Goal: Answer question/provide support: Share knowledge or assist other users

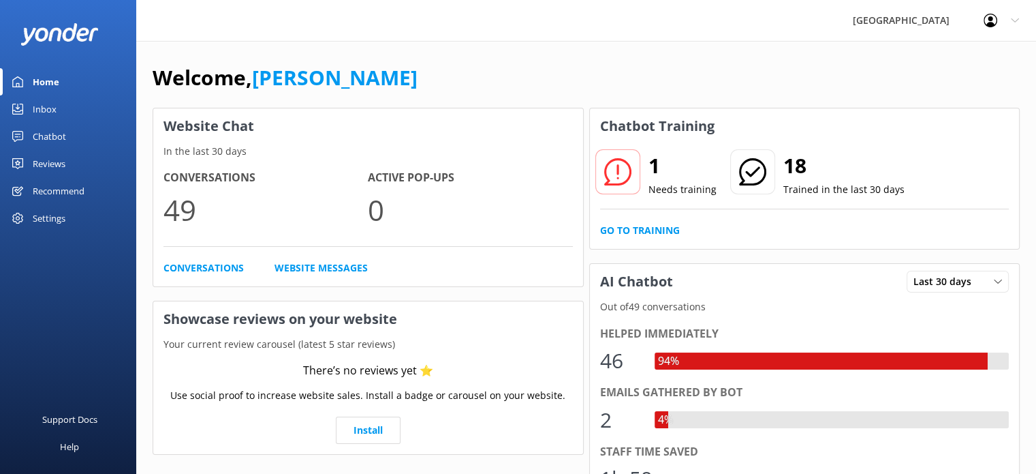
click at [645, 179] on div "1 Needs training" at bounding box center [656, 173] width 123 height 49
click at [649, 226] on link "Go to Training" at bounding box center [640, 230] width 80 height 15
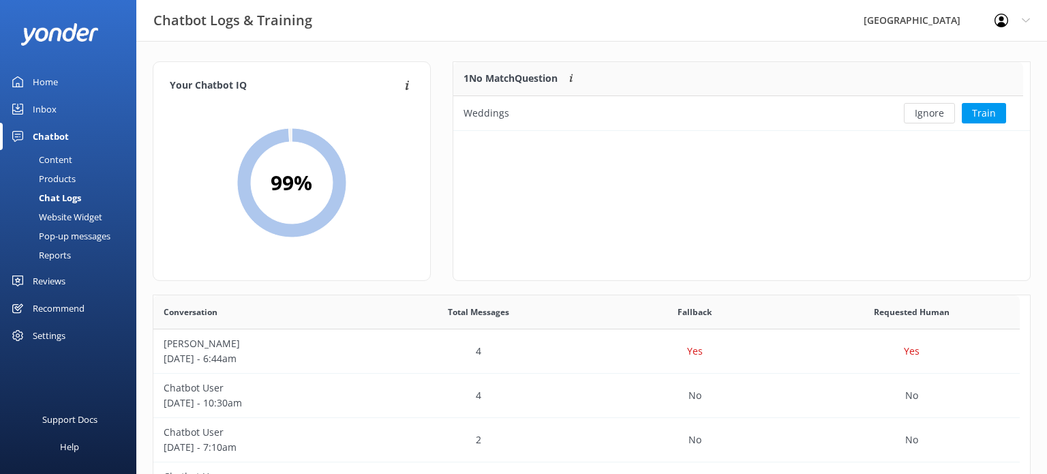
scroll to position [467, 856]
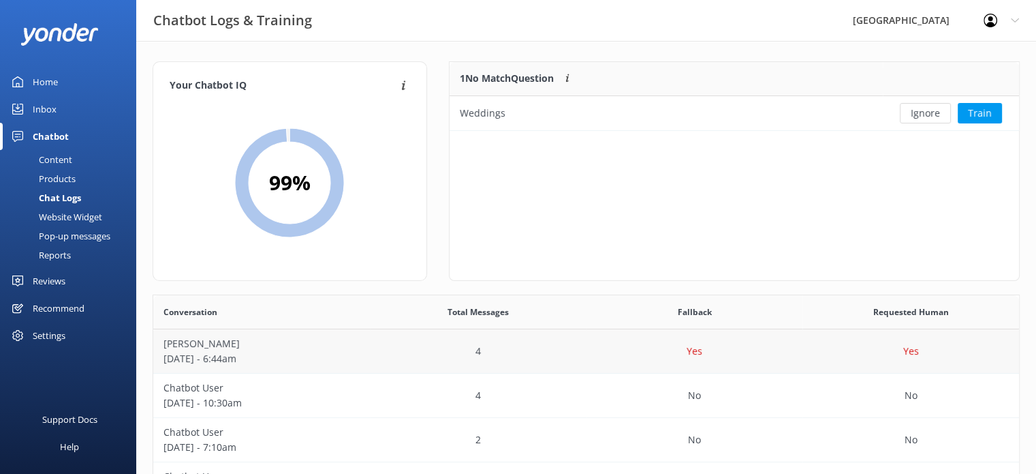
click at [362, 363] on div "[PERSON_NAME] [DATE] - 6:44am" at bounding box center [261, 351] width 217 height 44
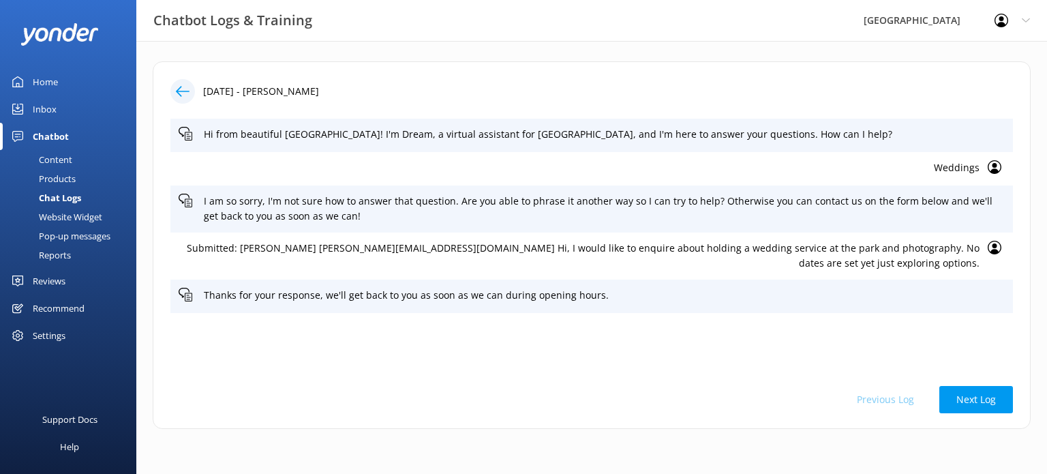
click at [177, 87] on icon at bounding box center [183, 91] width 14 height 14
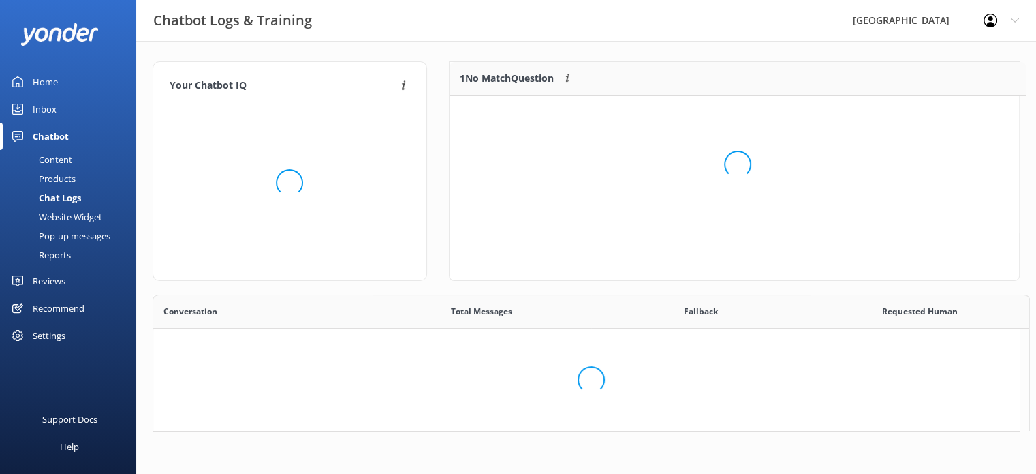
scroll to position [467, 856]
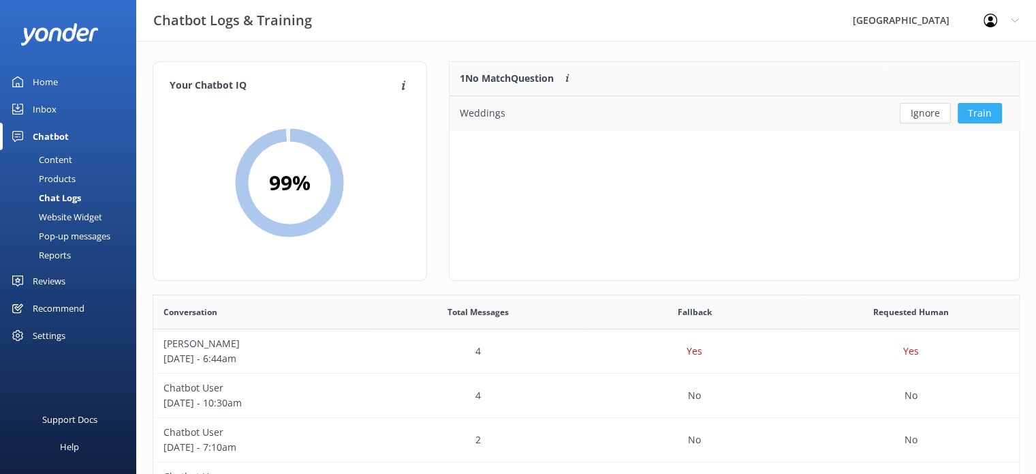
click at [974, 111] on button "Train" at bounding box center [980, 113] width 44 height 20
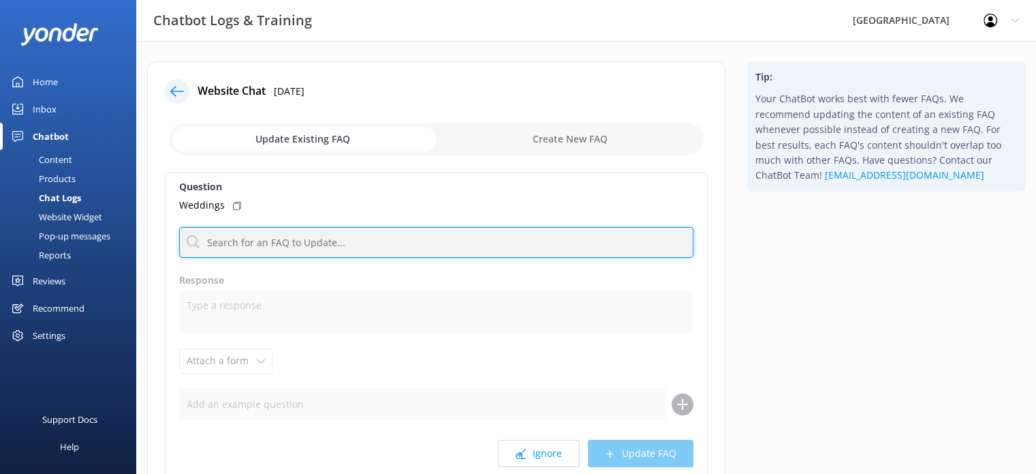
click at [340, 245] on input "text" at bounding box center [436, 242] width 514 height 31
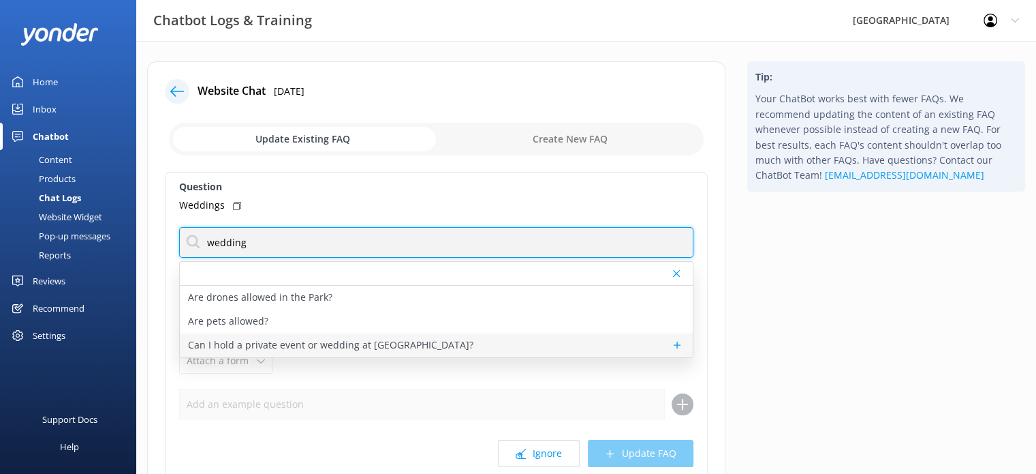
type input "wedding"
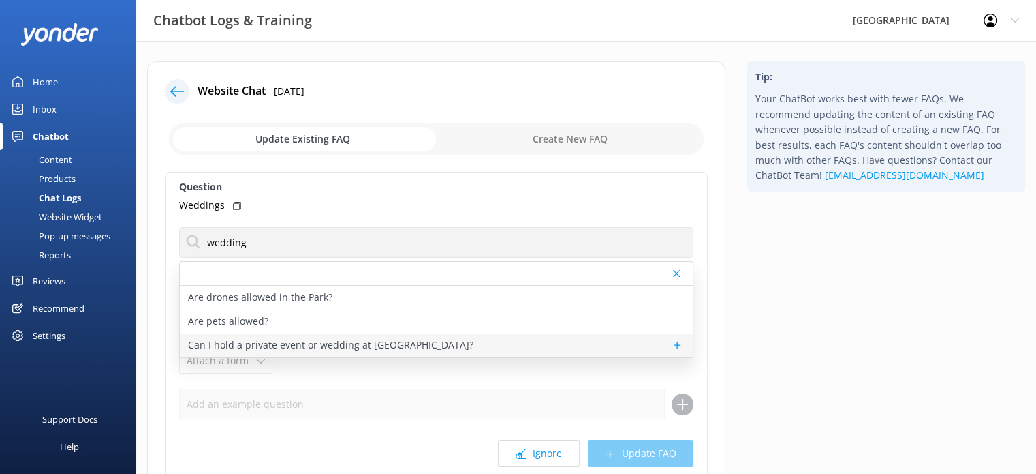
click at [319, 348] on p "Can I hold a private event or wedding at [GEOGRAPHIC_DATA]?" at bounding box center [331, 344] width 286 height 15
type textarea "While we love being part of special memories, we don’t host weddings or private…"
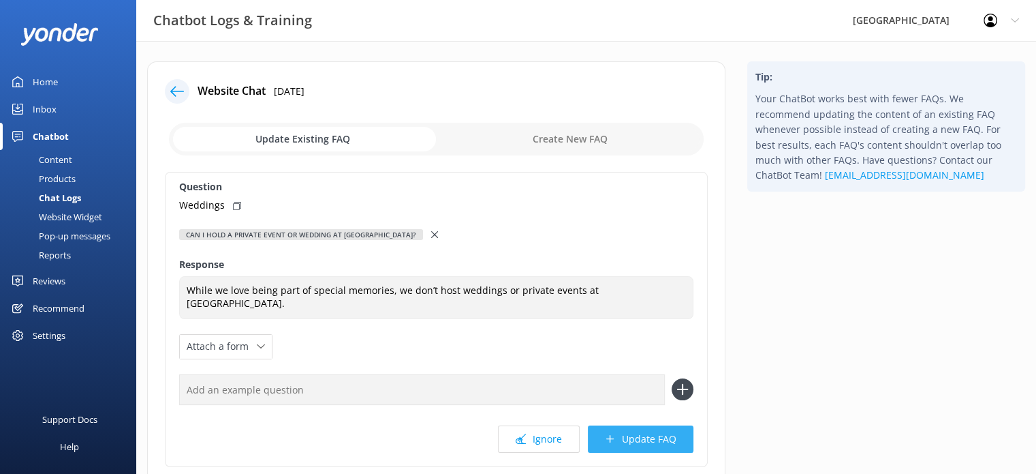
click at [636, 434] on button "Update FAQ" at bounding box center [641, 438] width 106 height 27
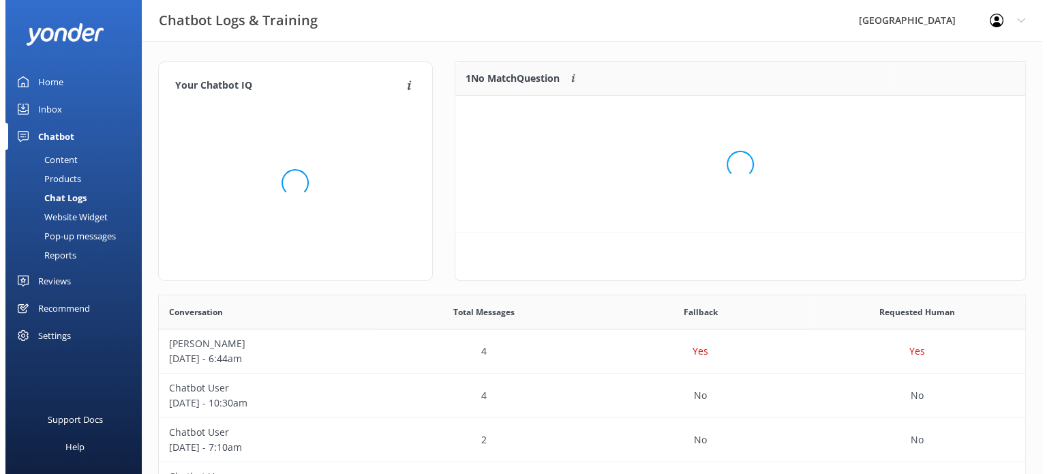
scroll to position [159, 559]
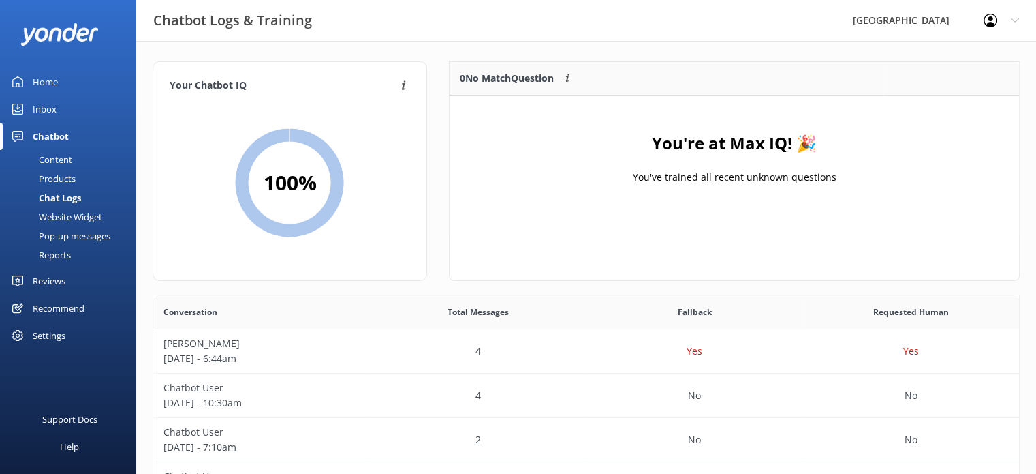
click at [45, 84] on div "Home" at bounding box center [45, 81] width 25 height 27
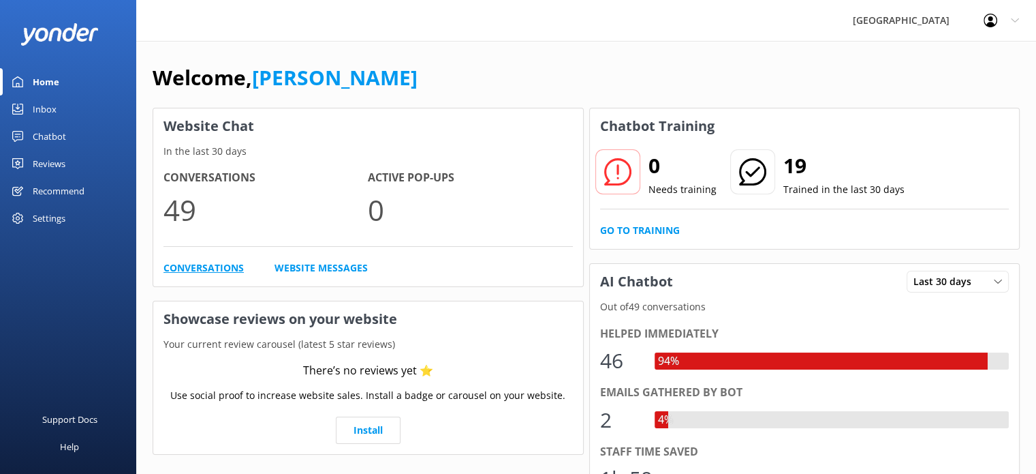
click at [195, 266] on link "Conversations" at bounding box center [204, 267] width 80 height 15
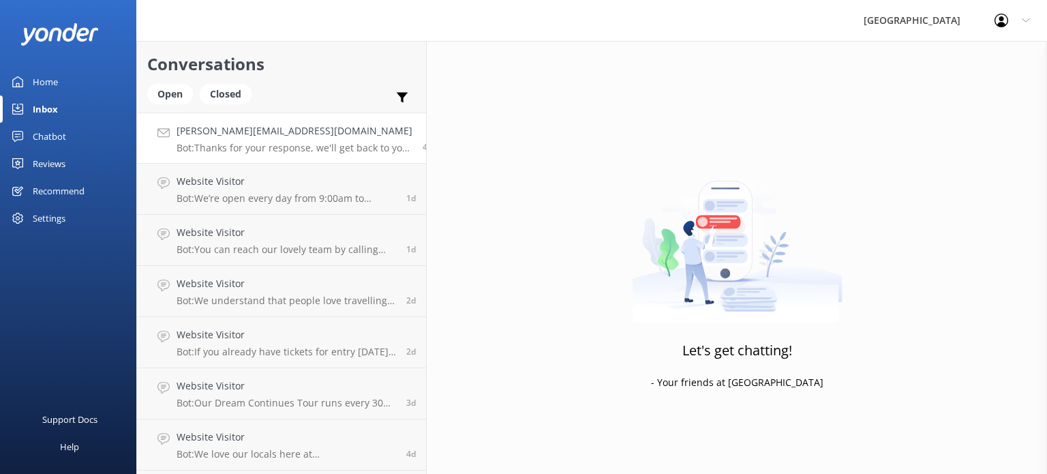
click at [264, 138] on h4 "[PERSON_NAME][EMAIL_ADDRESS][DOMAIN_NAME]" at bounding box center [294, 130] width 236 height 15
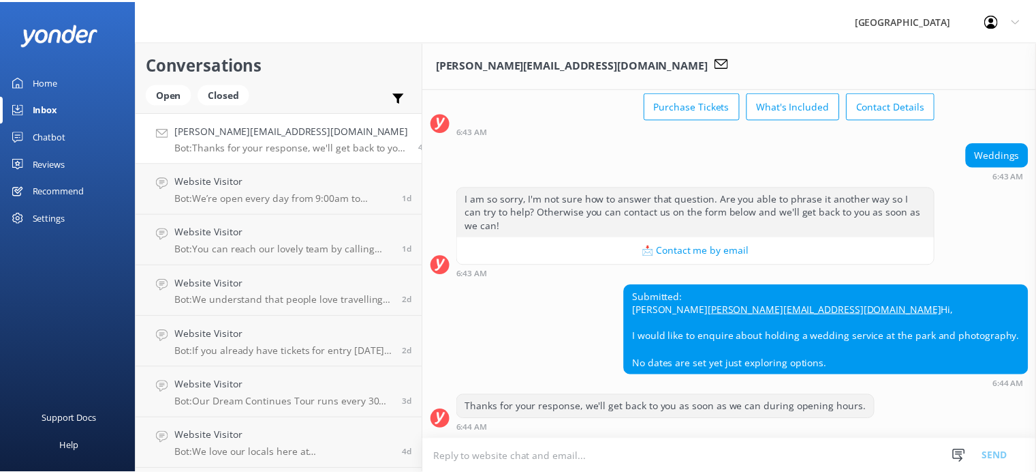
scroll to position [93, 0]
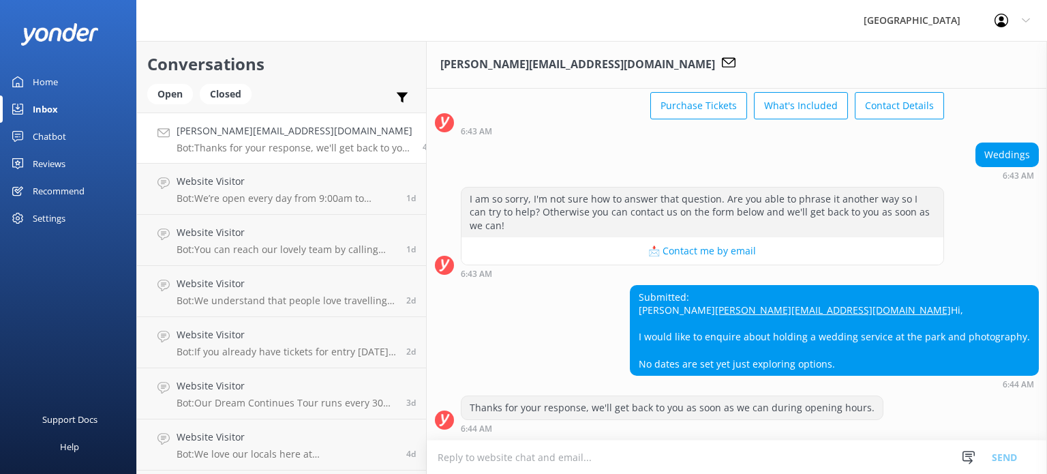
click at [35, 70] on div "Home" at bounding box center [45, 81] width 25 height 27
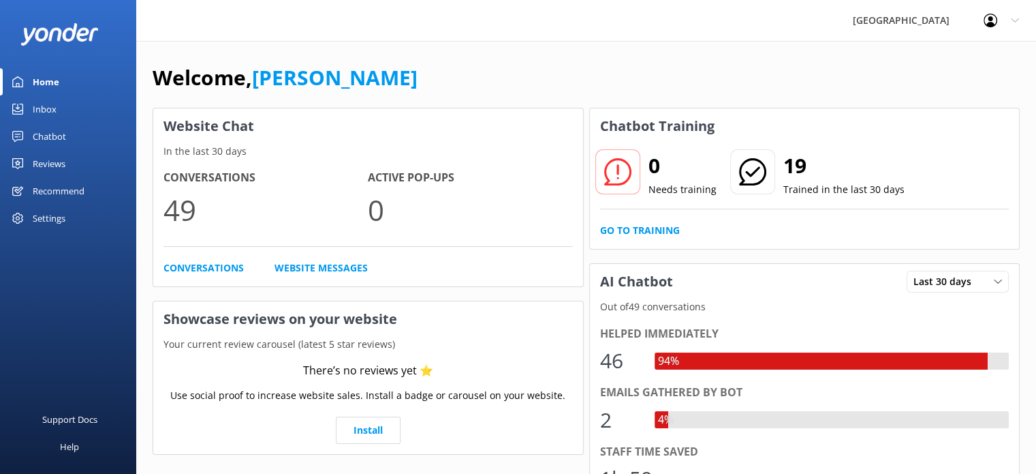
click at [52, 138] on div "Chatbot" at bounding box center [49, 136] width 33 height 27
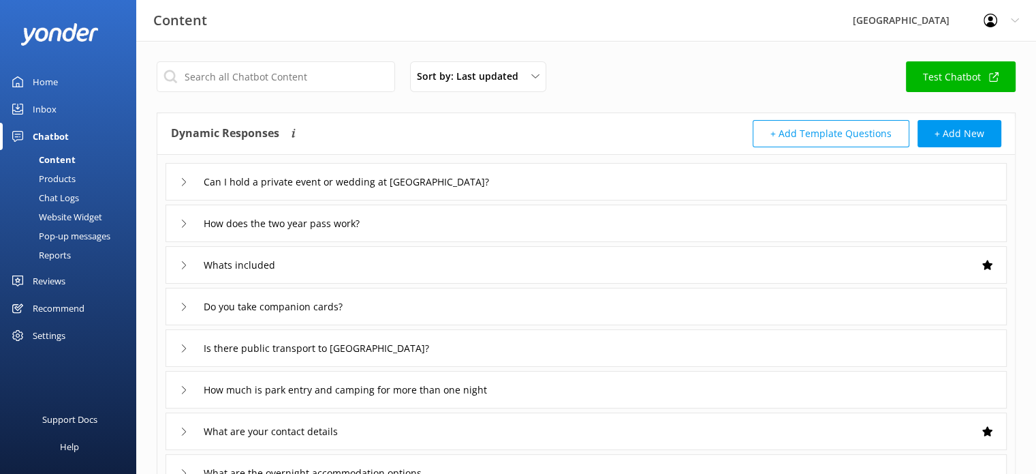
click at [178, 179] on div "Can I hold a private event or wedding at [GEOGRAPHIC_DATA]?" at bounding box center [587, 181] width 842 height 37
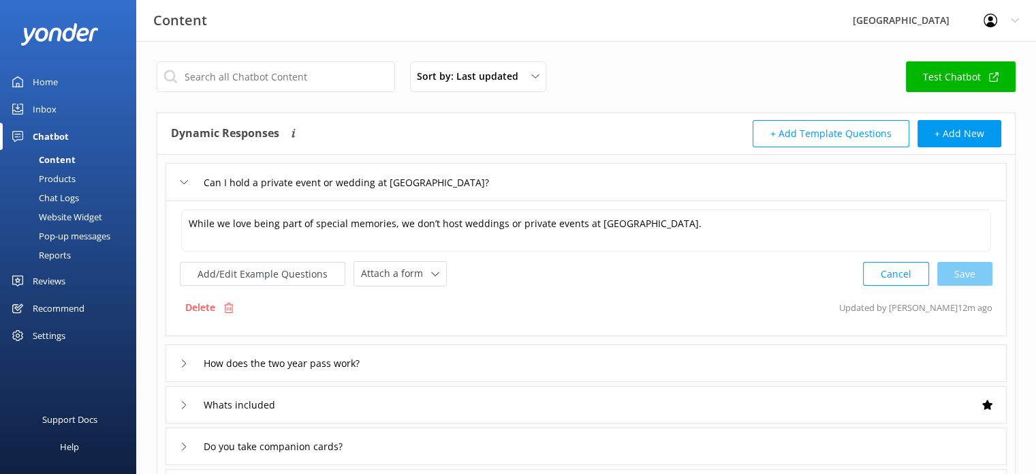
click at [72, 198] on div "Chat Logs" at bounding box center [43, 197] width 71 height 19
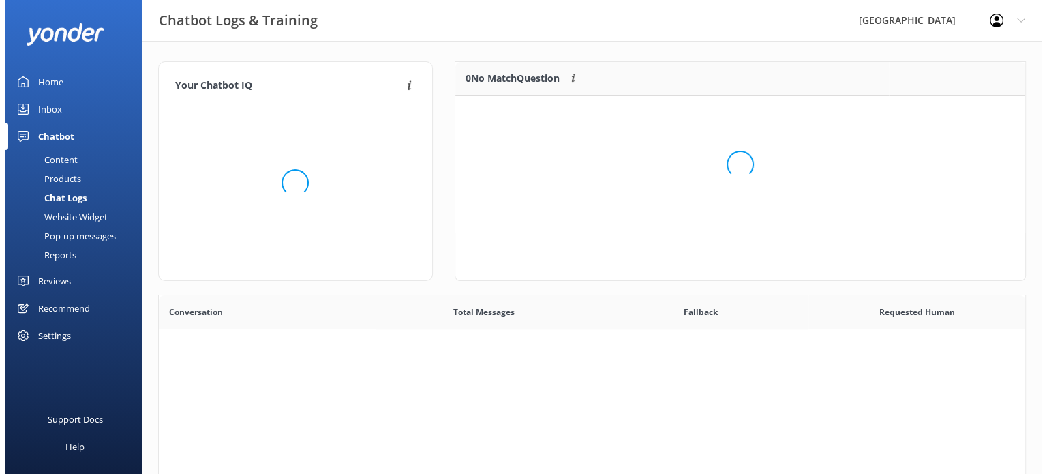
scroll to position [467, 856]
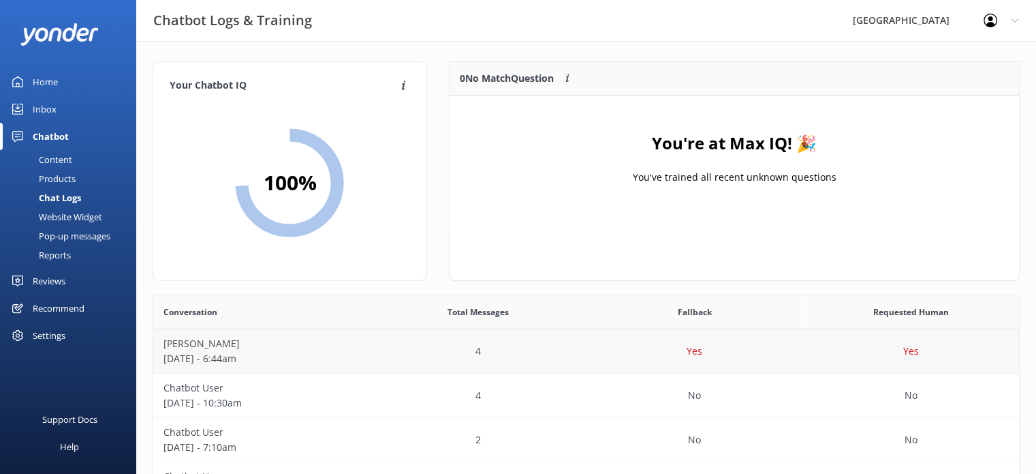
click at [333, 362] on p "[DATE] - 6:44am" at bounding box center [262, 358] width 196 height 15
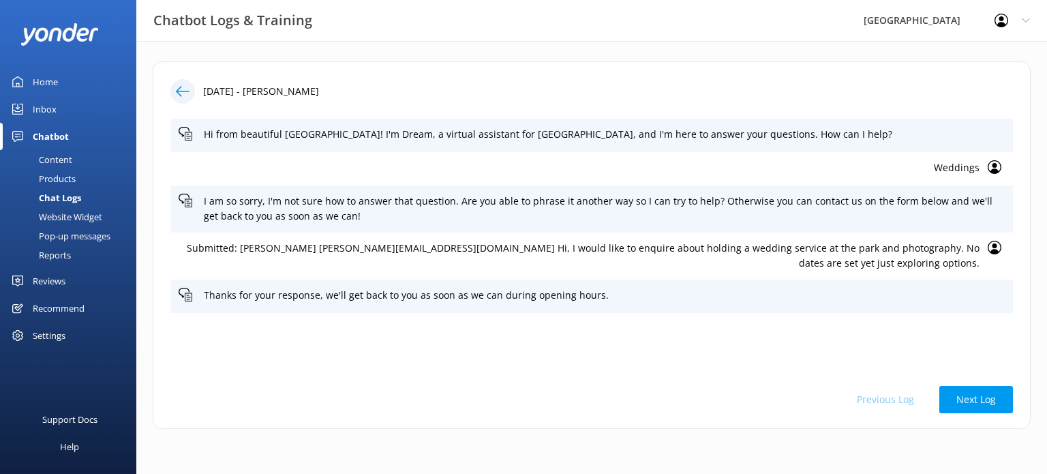
click at [413, 248] on p "Submitted: [PERSON_NAME] [PERSON_NAME][EMAIL_ADDRESS][DOMAIN_NAME] Hi, I would …" at bounding box center [579, 256] width 801 height 31
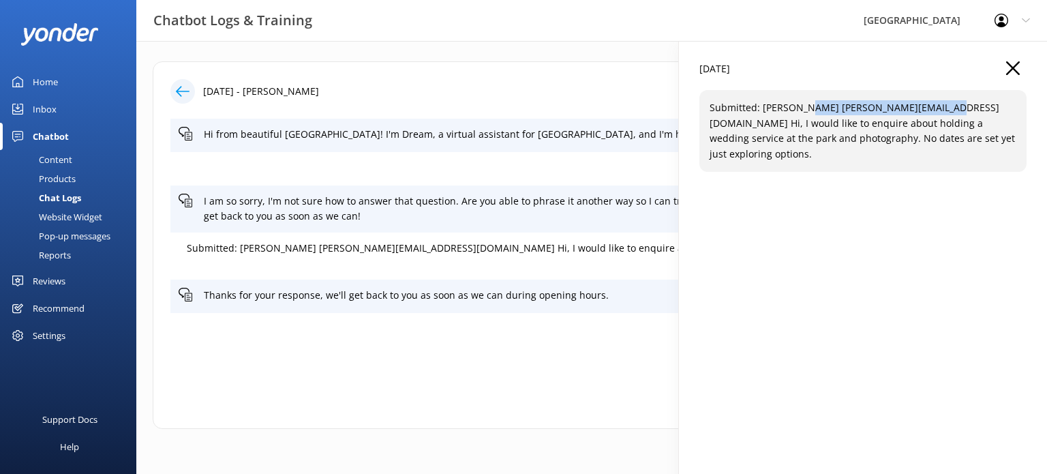
drag, startPoint x: 947, startPoint y: 109, endPoint x: 799, endPoint y: 108, distance: 147.9
click at [799, 108] on p "Submitted: [PERSON_NAME] [PERSON_NAME][EMAIL_ADDRESS][DOMAIN_NAME] Hi, I would …" at bounding box center [862, 130] width 307 height 61
copy p "[PERSON_NAME][EMAIL_ADDRESS][DOMAIN_NAME]"
